Goal: Complete application form

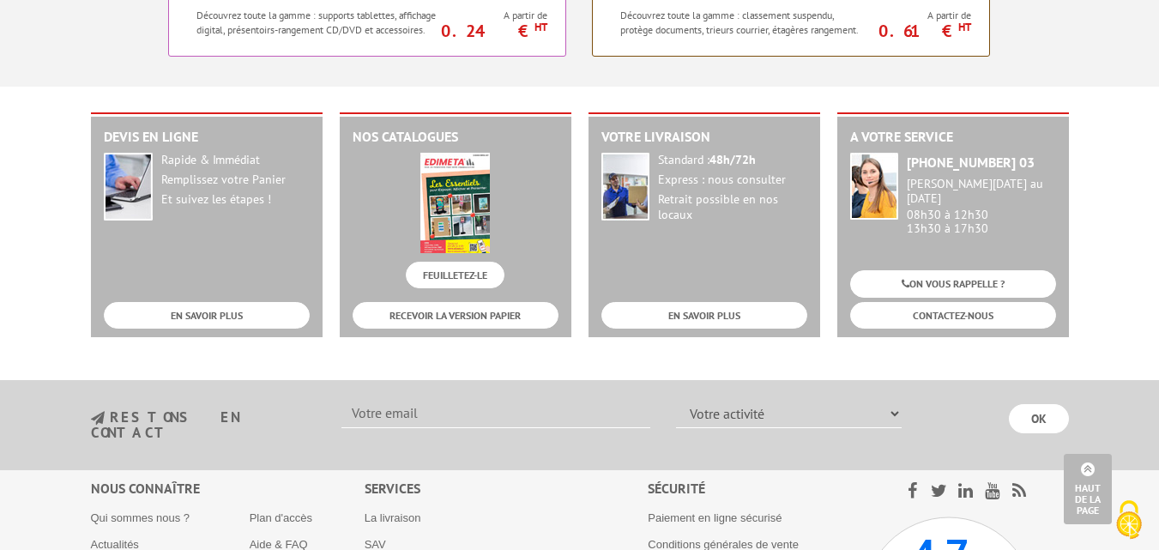
scroll to position [1978, 0]
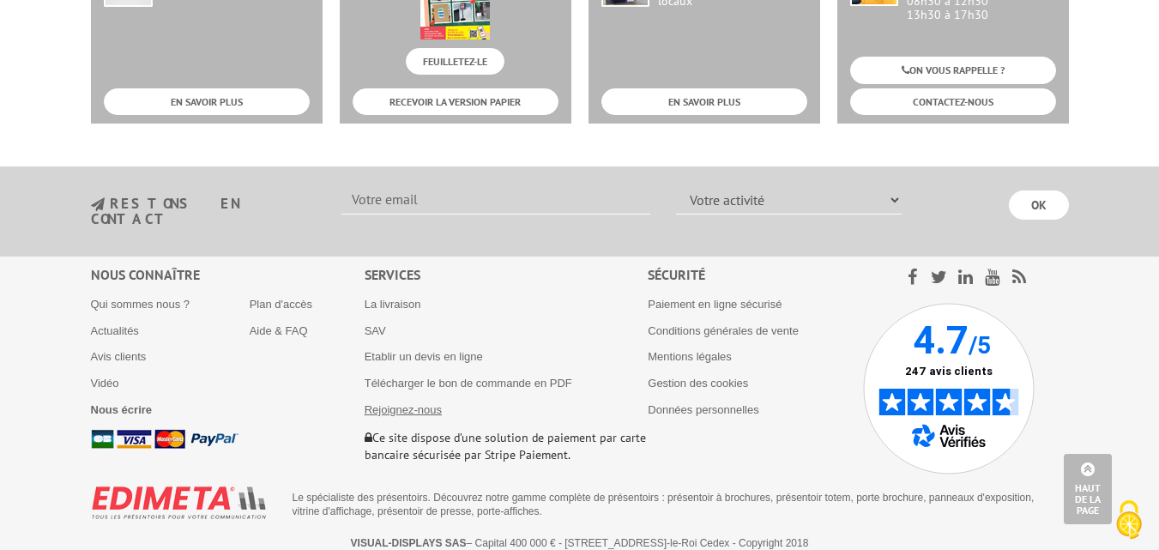
click at [421, 403] on link "Rejoignez-nous" at bounding box center [403, 409] width 77 height 13
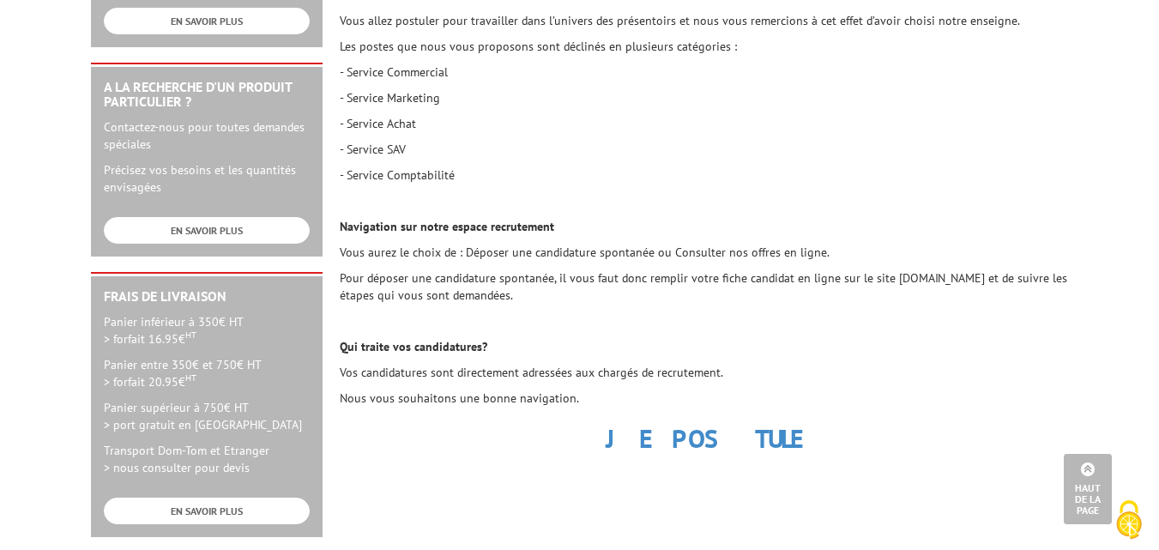
scroll to position [564, 0]
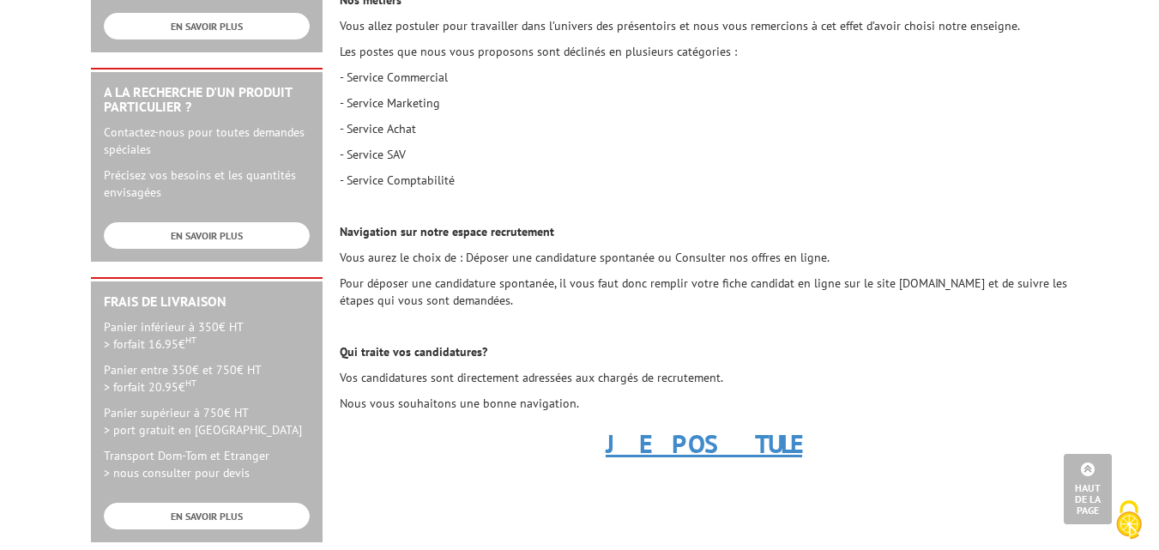
click at [729, 451] on strong "JE POSTULE" at bounding box center [704, 442] width 196 height 33
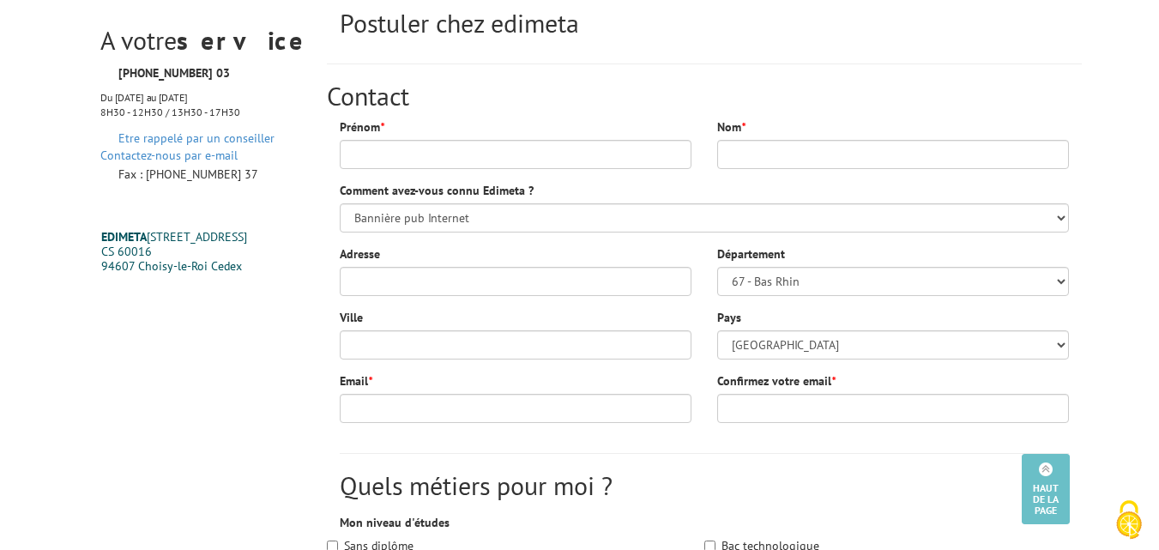
scroll to position [196, 0]
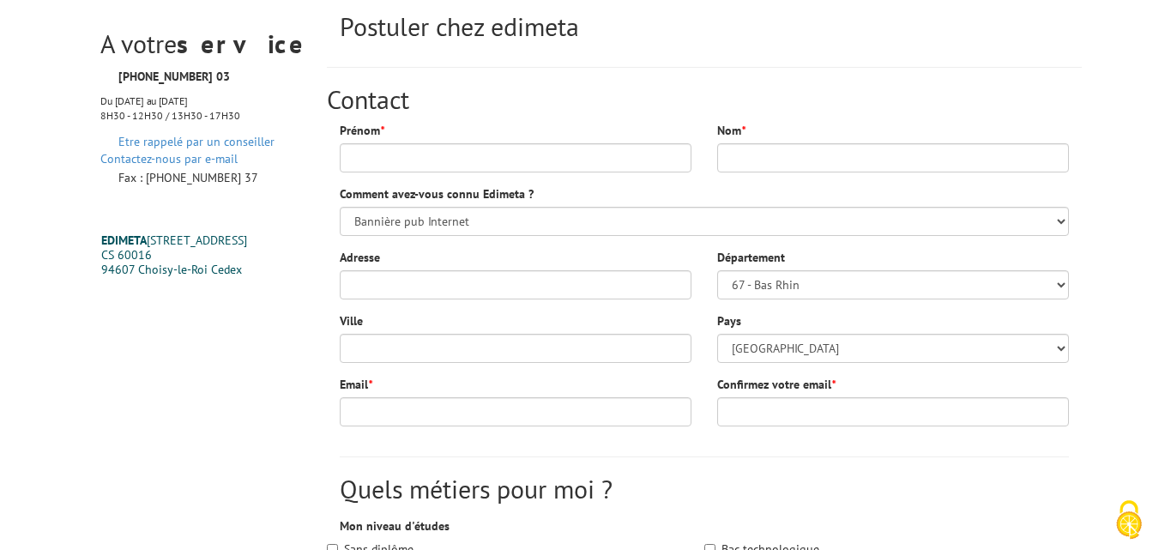
click at [517, 172] on div "Prénom *" at bounding box center [515, 153] width 377 height 63
click at [527, 171] on input "Prénom *" at bounding box center [516, 157] width 352 height 29
type input "Grace Carel"
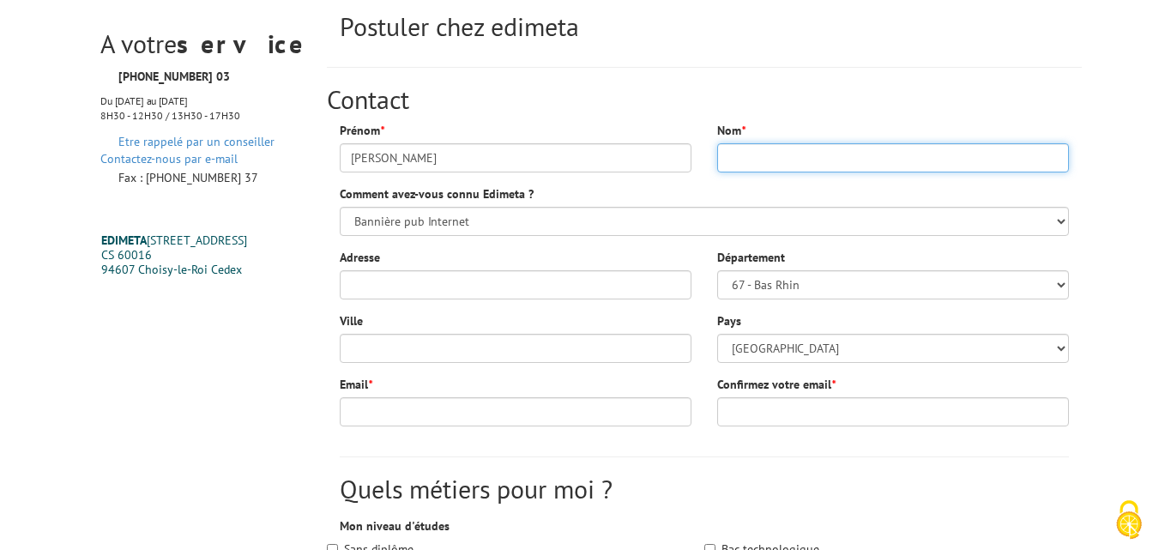
type input "Ntsimou Tsiampassi"
type input "5 rue carpeaux"
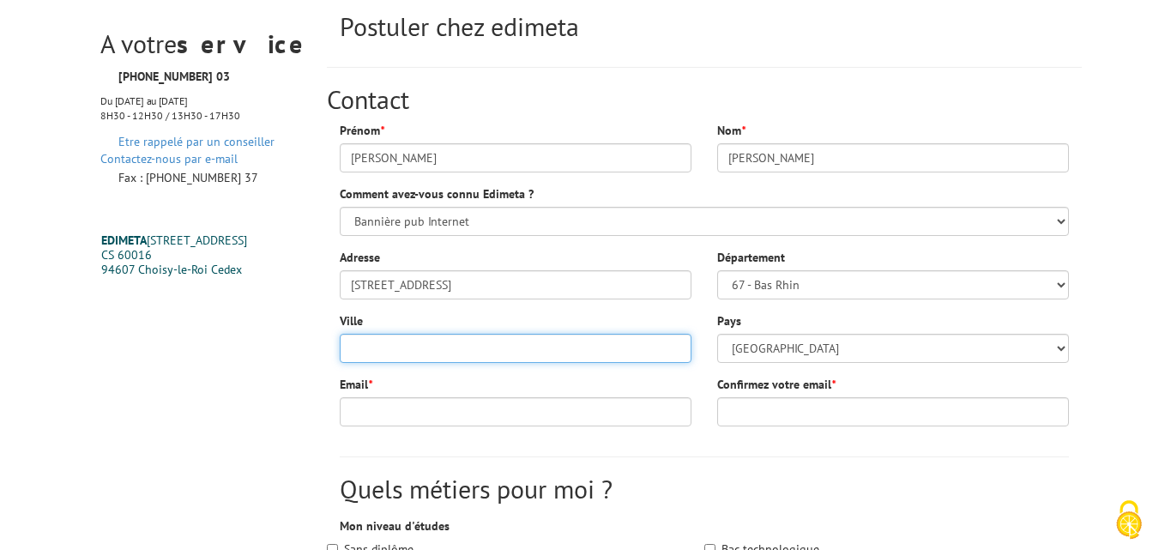
type input "Champignysur-Marne"
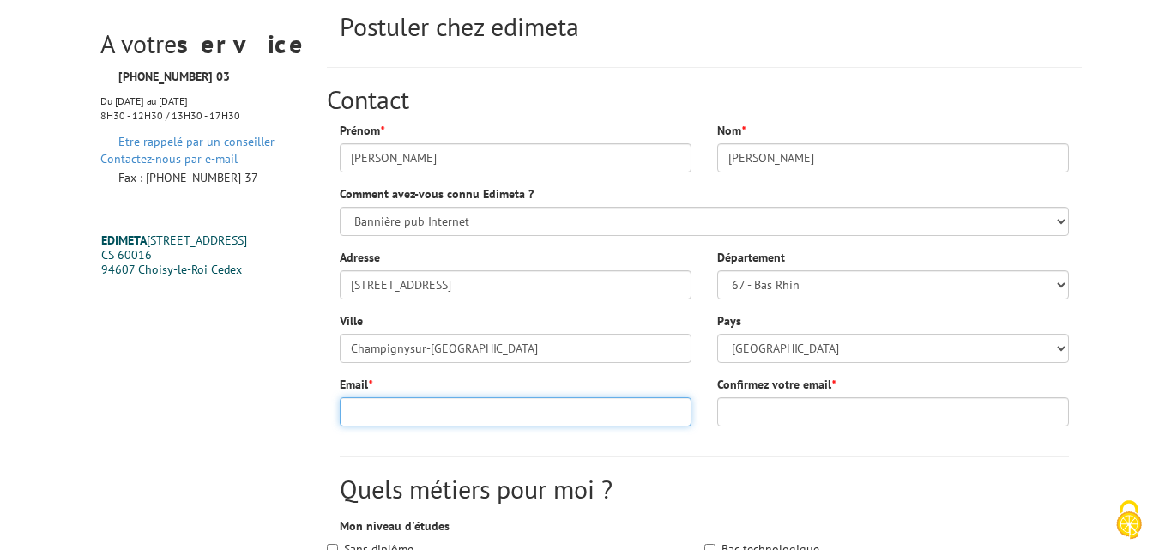
type input "cncarel04@yahoo.fr"
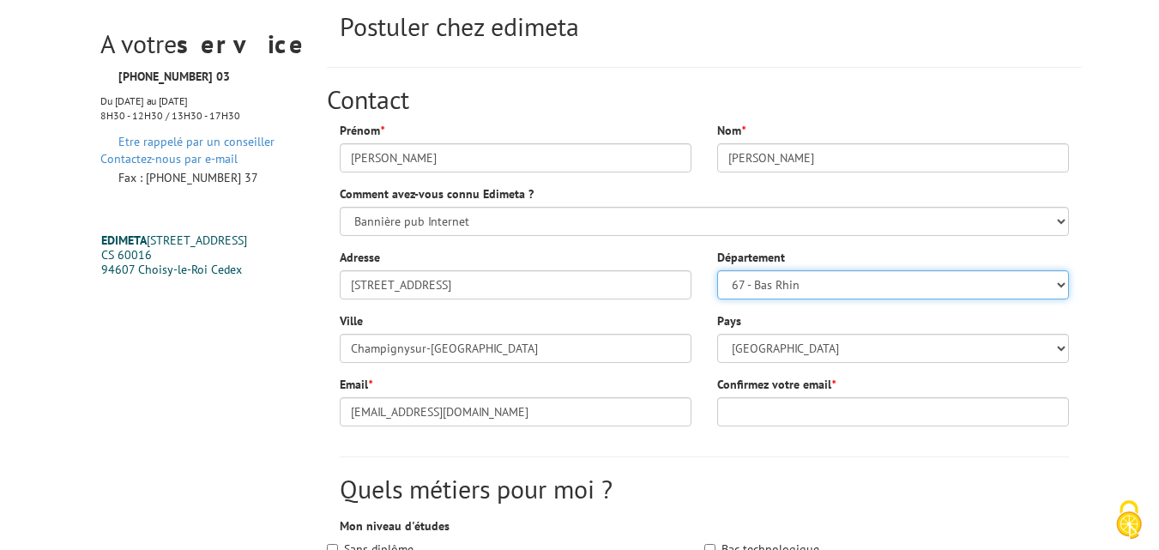
click at [762, 283] on select "67 - Bas Rhin 68 - Haut Rhin 24 - Dordogne 33 - Gironde 40 - Landes 47 - Lot et…" at bounding box center [893, 284] width 352 height 29
select select "96"
click at [717, 270] on select "67 - Bas Rhin 68 - Haut Rhin 24 - Dordogne 33 - Gironde 40 - Landes 47 - Lot et…" at bounding box center [893, 284] width 352 height 29
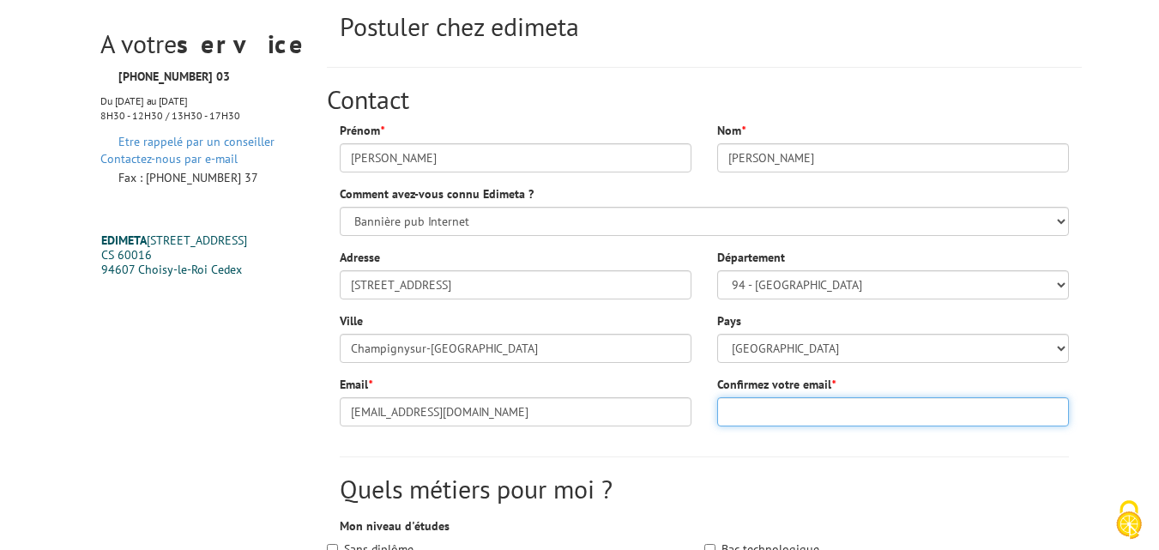
click at [981, 418] on input "Confirmez votre email *" at bounding box center [893, 411] width 352 height 29
type input "cncarel04@yahoo.fr"
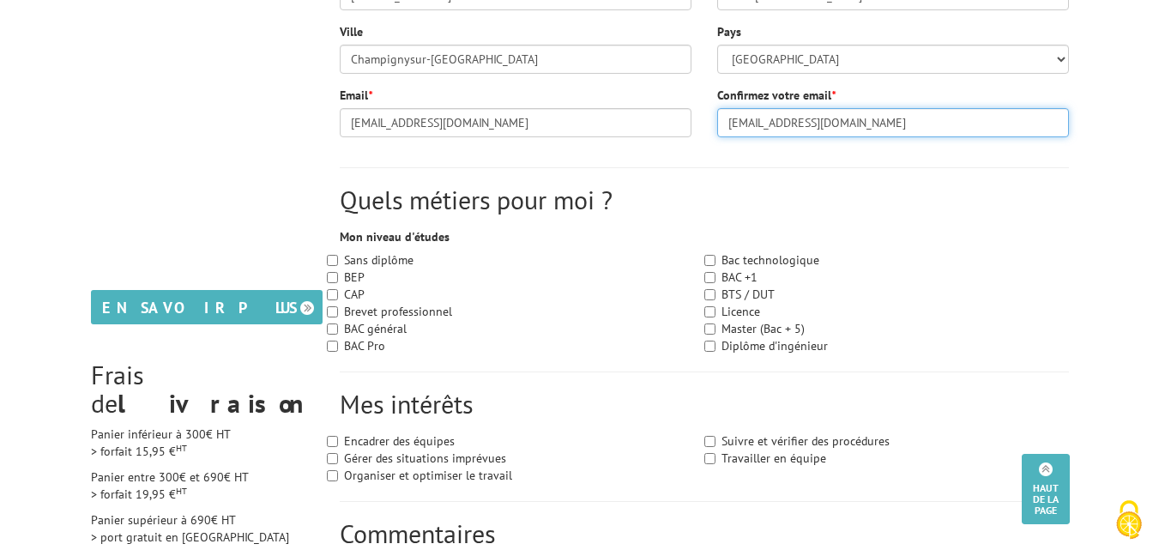
scroll to position [509, 0]
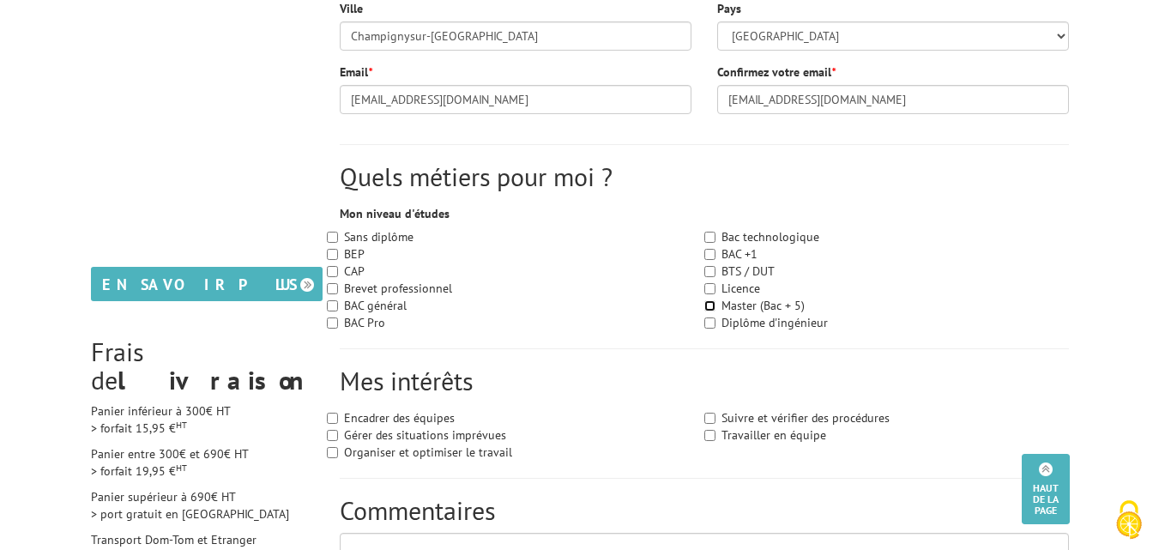
click at [710, 307] on input "Master (Bac + 5)" at bounding box center [709, 305] width 11 height 11
checkbox input "true"
click at [709, 323] on input "Diplôme d'ingénieur" at bounding box center [709, 322] width 11 height 11
checkbox input "true"
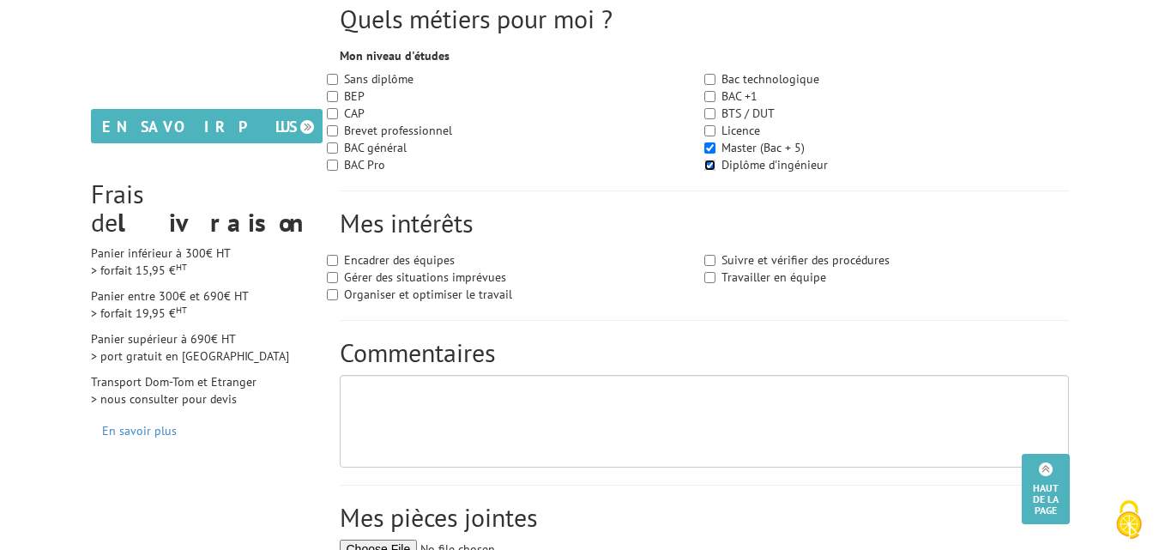
scroll to position [676, 0]
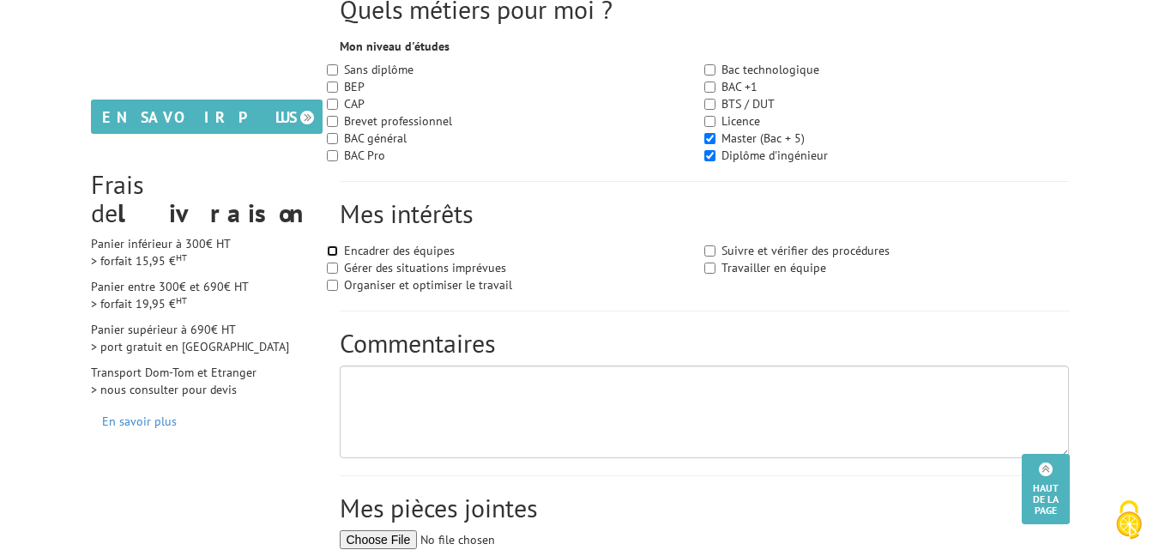
click at [329, 253] on input "Encadrer des équipes" at bounding box center [332, 250] width 11 height 11
checkbox input "true"
click at [329, 283] on input "Organiser et optimiser le travail" at bounding box center [332, 285] width 11 height 11
checkbox input "true"
click at [712, 263] on input "Travailler en équipe" at bounding box center [709, 268] width 11 height 11
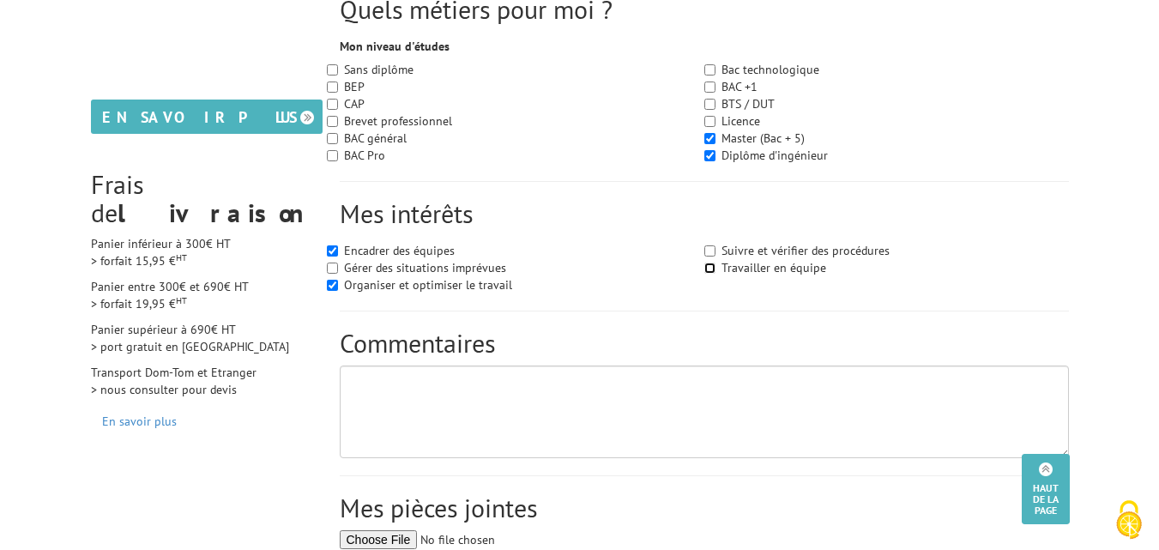
checkbox input "true"
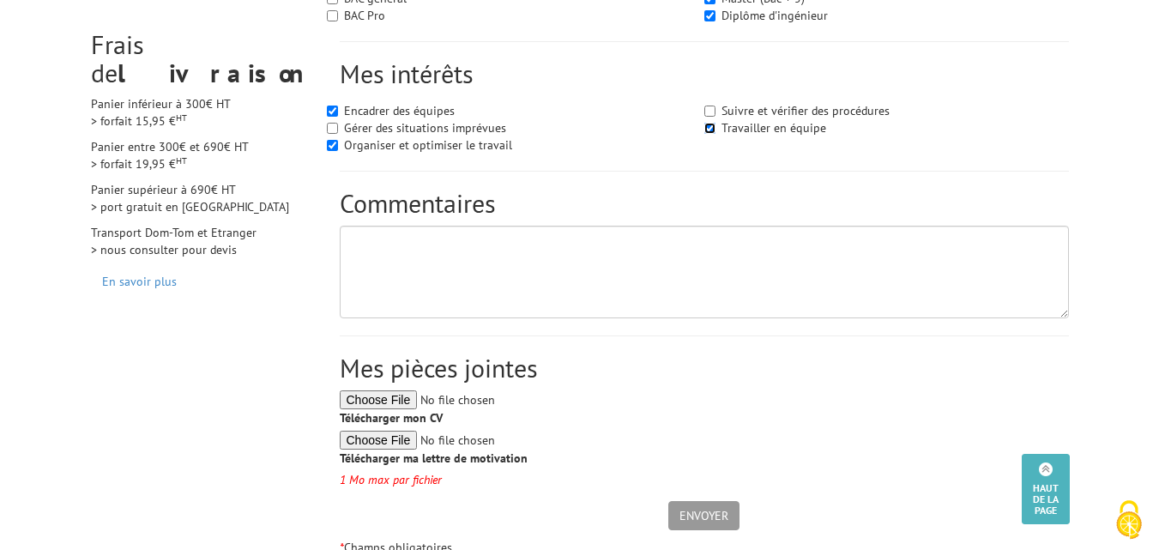
scroll to position [830, 0]
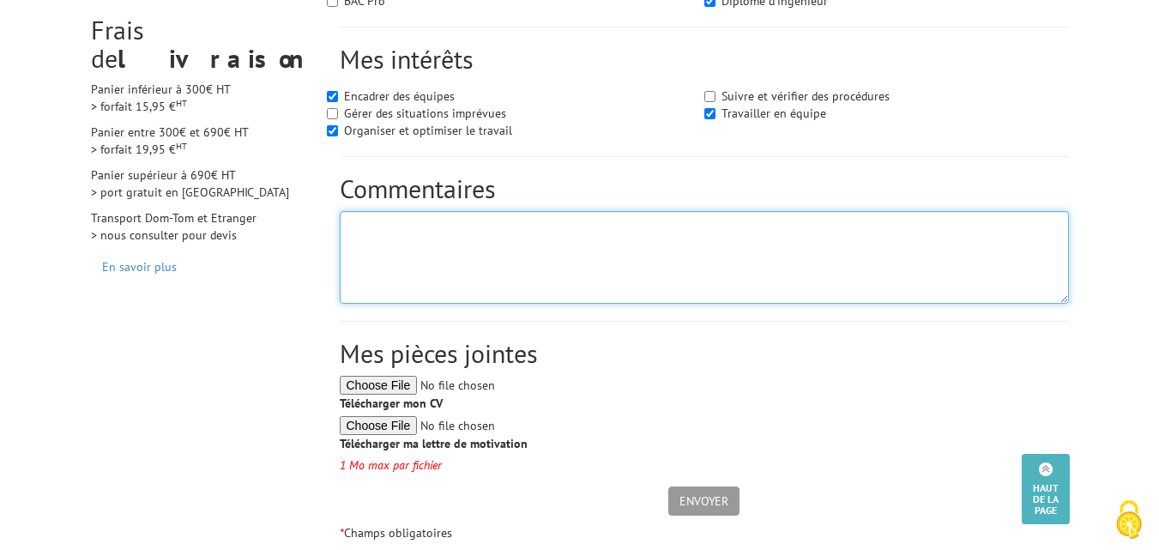
click at [420, 239] on textarea at bounding box center [704, 257] width 729 height 93
paste textarea "Bonjour Je m'appelle Carel Ntsimou. Je suis arrivé en Italie en 2010. Après une…"
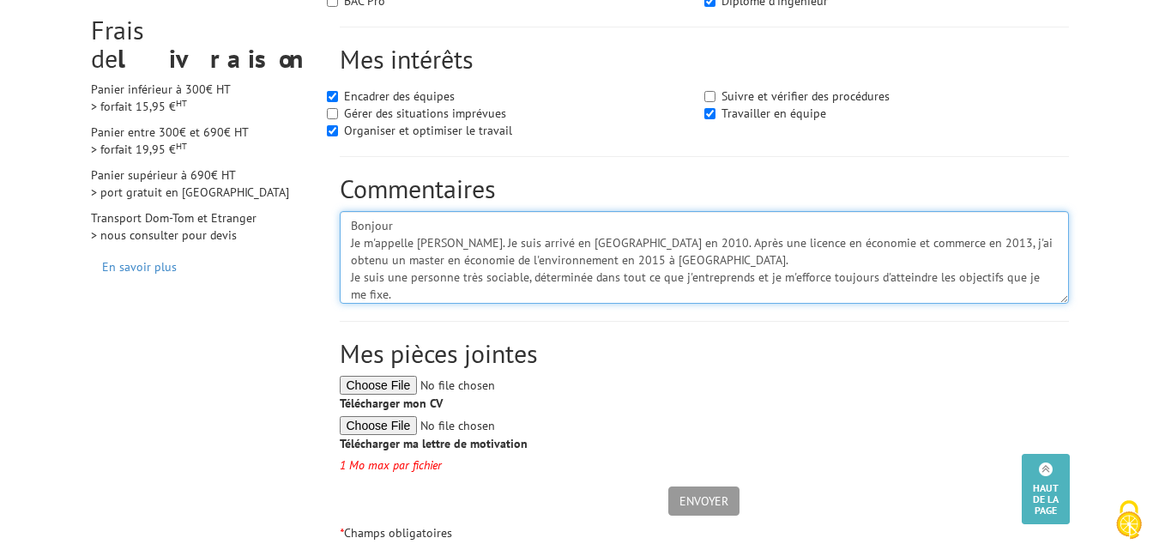
scroll to position [102, 0]
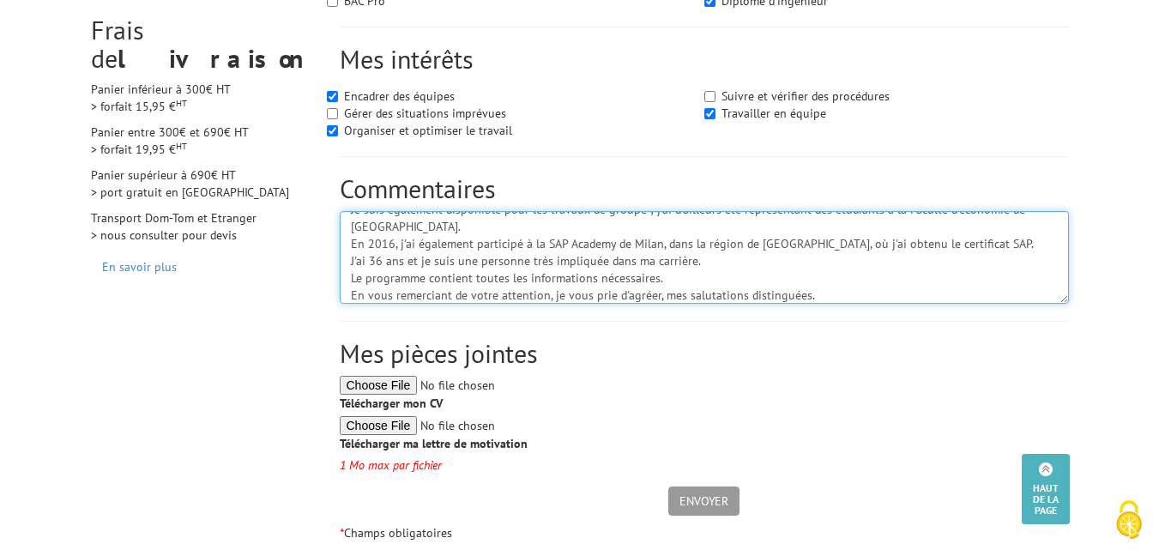
type textarea "Bonjour Je m'appelle Carel Ntsimou. Je suis arrivé en Italie en 2010. Après une…"
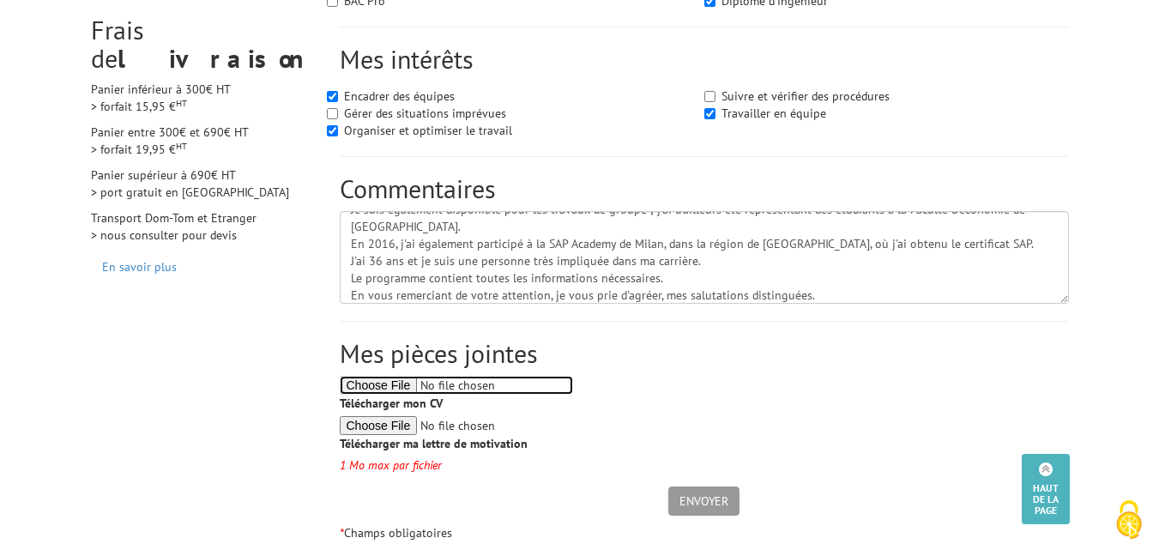
click at [410, 381] on input "file" at bounding box center [456, 385] width 233 height 19
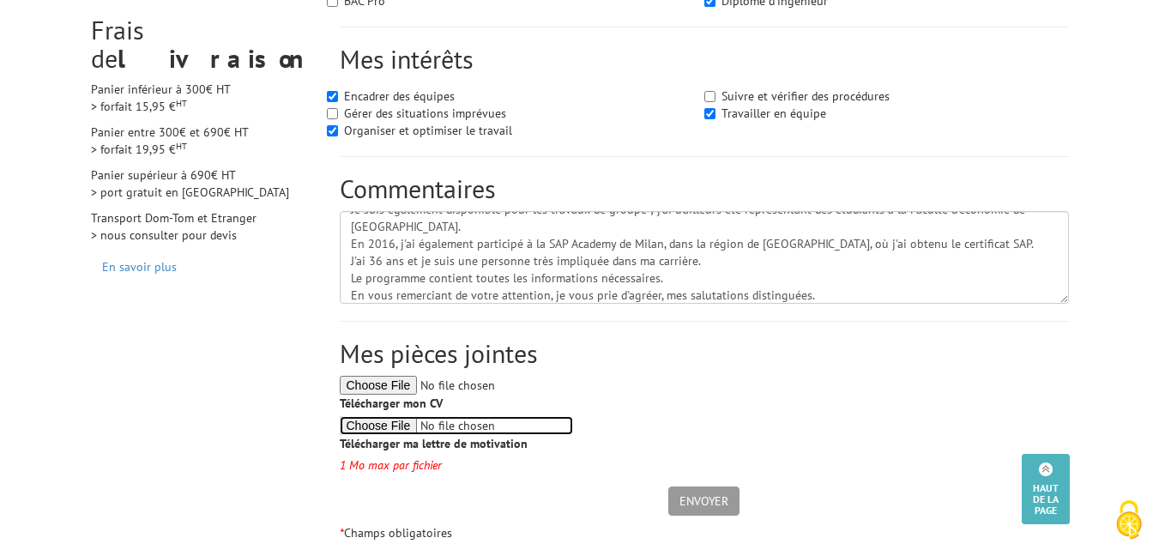
click at [420, 426] on input "file" at bounding box center [456, 425] width 233 height 19
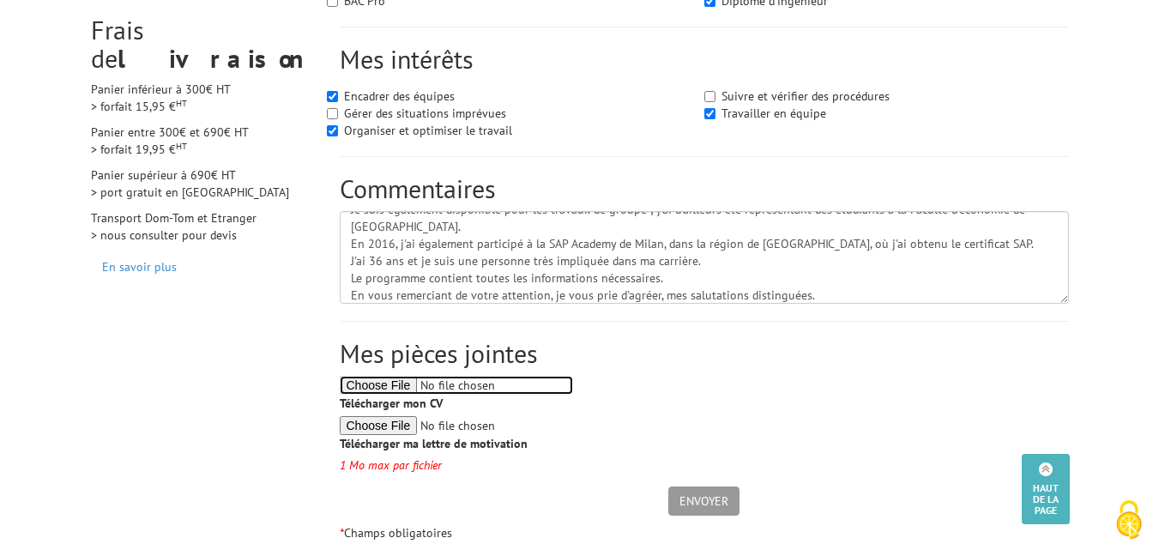
click at [365, 377] on input "file" at bounding box center [456, 385] width 233 height 19
type input "C:\fakepath\Cv Grace Carel Ntsimou Tsiamapssi.pdf"
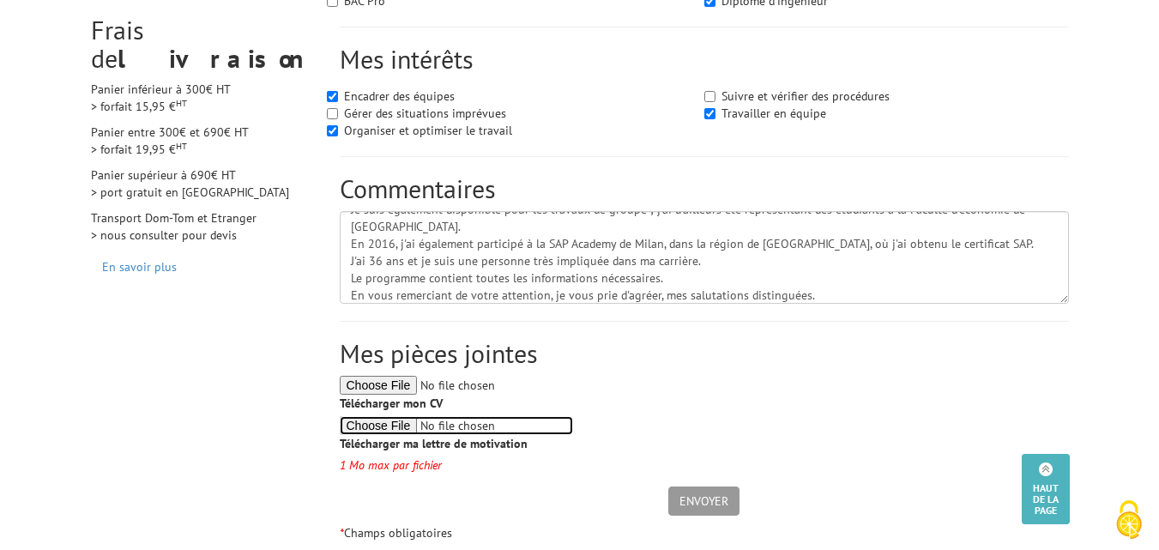
click at [420, 424] on input "file" at bounding box center [456, 425] width 233 height 19
type input "C:\fakepath\LETTRE DE MOTIVATION CAREL NTSIMOU.pdf"
click at [698, 494] on input "ENVOYER" at bounding box center [703, 500] width 71 height 29
